Goal: Task Accomplishment & Management: Manage account settings

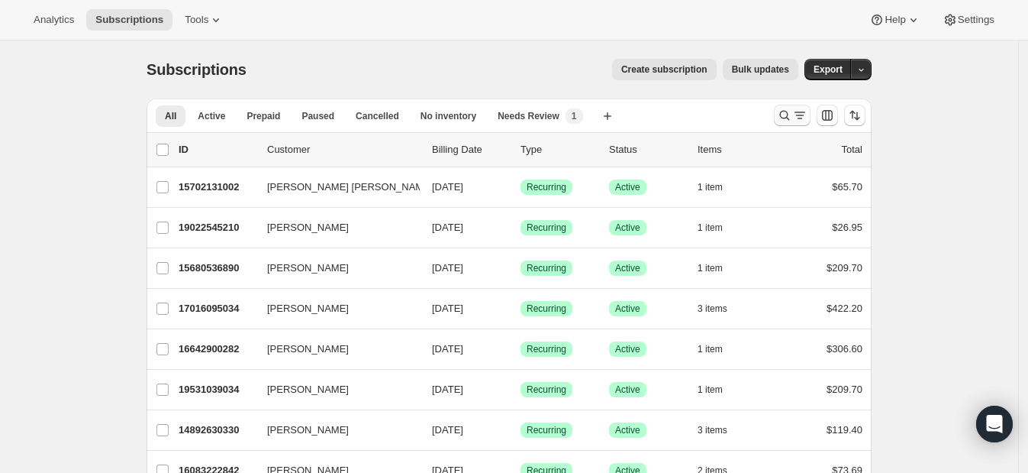
click at [792, 115] on icon "Search and filter results" at bounding box center [784, 115] width 15 height 15
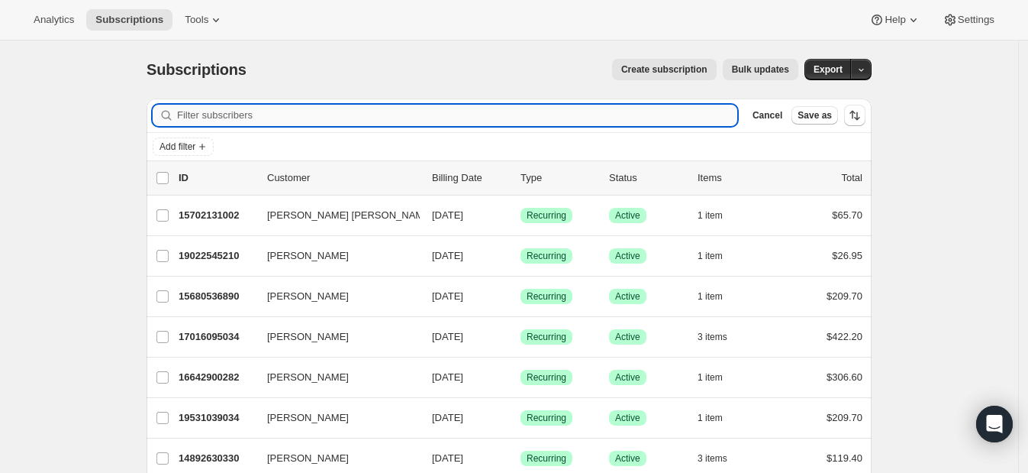
paste input "[PERSON_NAME]"
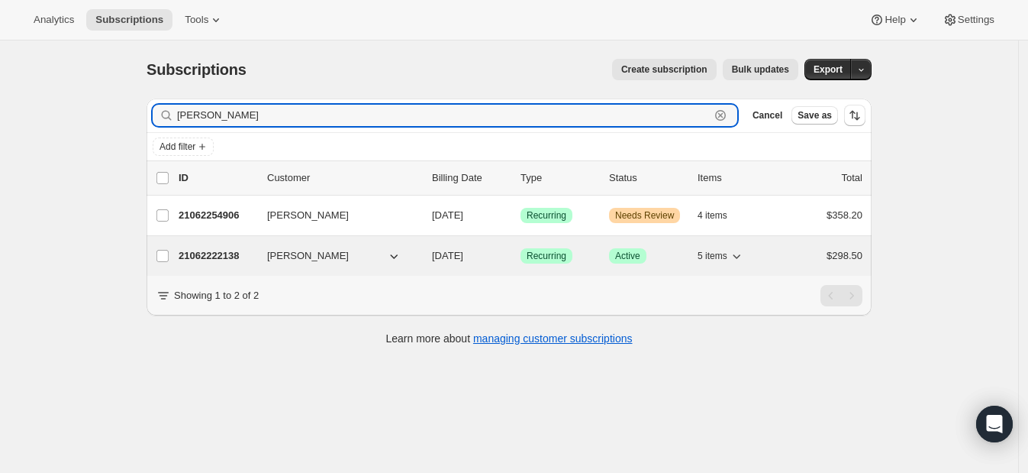
type input "[PERSON_NAME]"
click at [247, 249] on p "21062222138" at bounding box center [217, 255] width 76 height 15
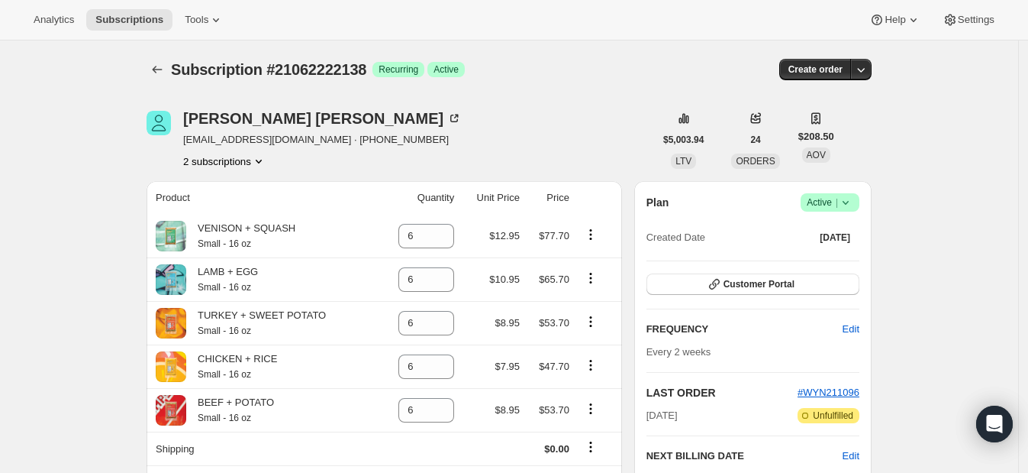
click at [245, 160] on button "2 subscriptions" at bounding box center [224, 160] width 83 height 15
click at [235, 217] on span "21062254906" at bounding box center [207, 214] width 61 height 11
